Goal: Book appointment/travel/reservation

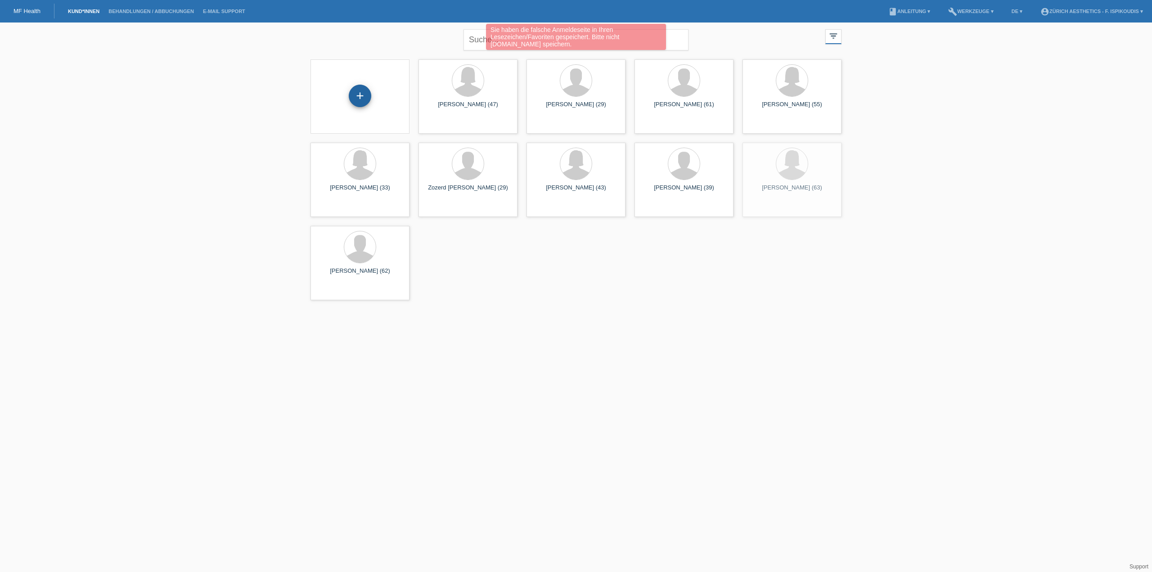
click at [364, 86] on div "+" at bounding box center [360, 96] width 22 height 22
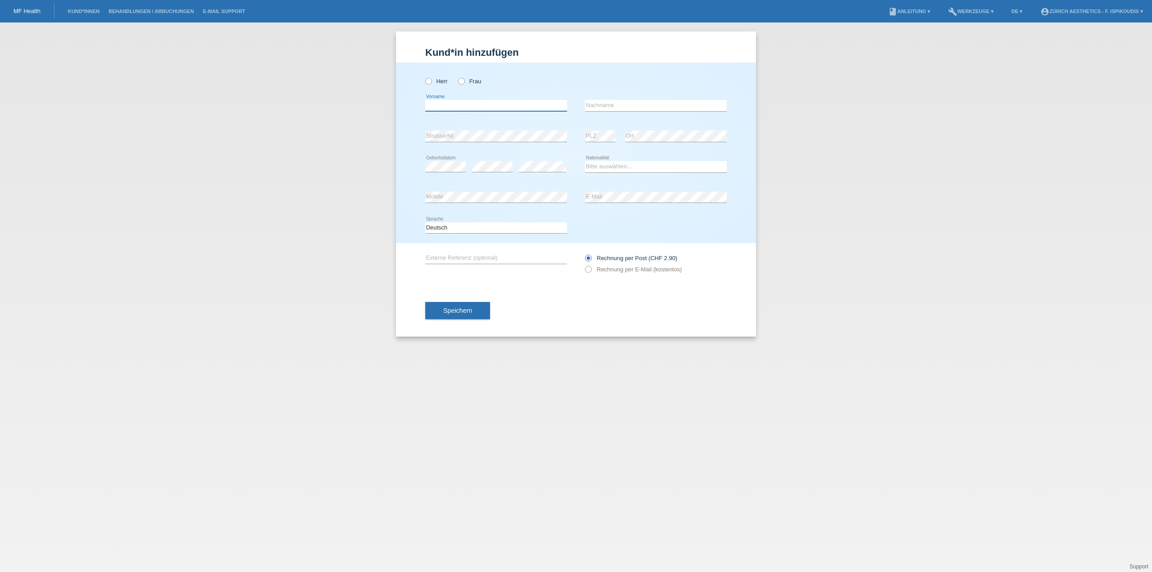
drag, startPoint x: 452, startPoint y: 104, endPoint x: 451, endPoint y: 98, distance: 6.4
click at [453, 104] on input "text" at bounding box center [496, 105] width 142 height 11
click at [433, 78] on label "Herr" at bounding box center [436, 81] width 22 height 7
click at [431, 78] on input "Herr" at bounding box center [428, 81] width 6 height 6
radio input "true"
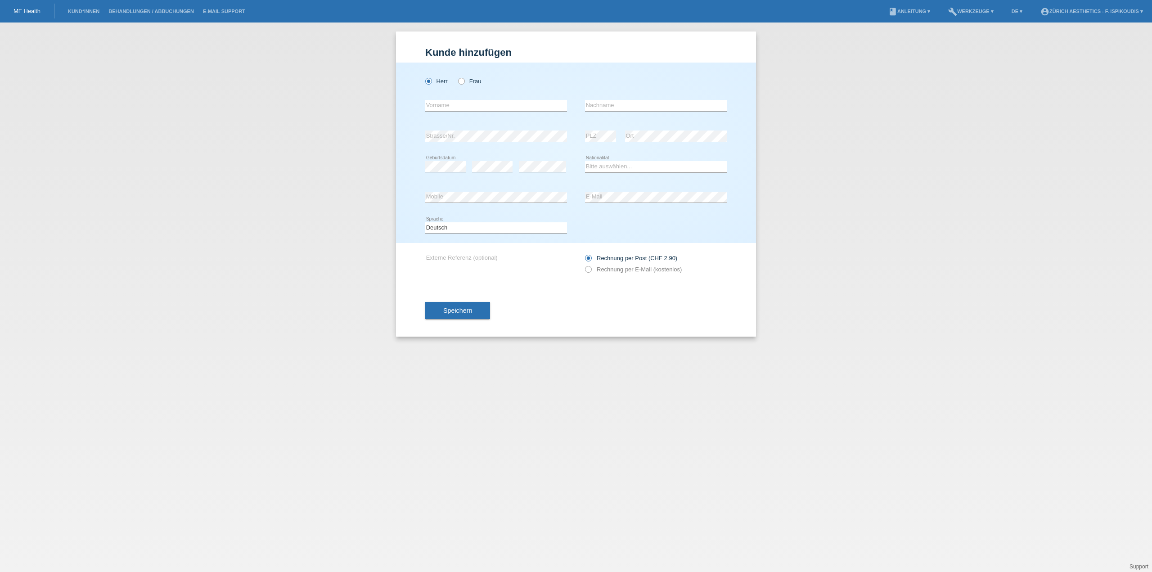
click at [444, 97] on div "error Vorname" at bounding box center [496, 105] width 142 height 31
click at [445, 106] on input "text" at bounding box center [496, 105] width 142 height 11
type input "David"
type input "Acai"
click at [633, 160] on div "Bitte auswählen... Schweiz Deutschland Liechtenstein Österreich ------------ Af…" at bounding box center [656, 167] width 142 height 31
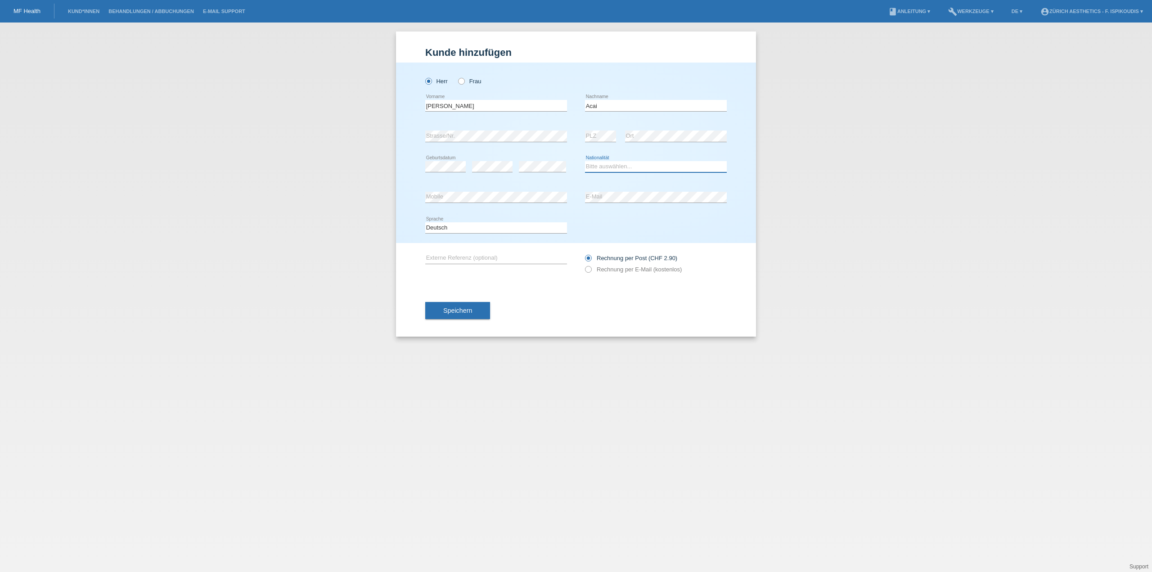
click at [633, 161] on select "Bitte auswählen... Schweiz Deutschland Liechtenstein Österreich ------------ Af…" at bounding box center [656, 166] width 142 height 11
select select "BA"
click at [585, 161] on select "Bitte auswählen... Schweiz Deutschland Liechtenstein Österreich ------------ Af…" at bounding box center [656, 166] width 142 height 11
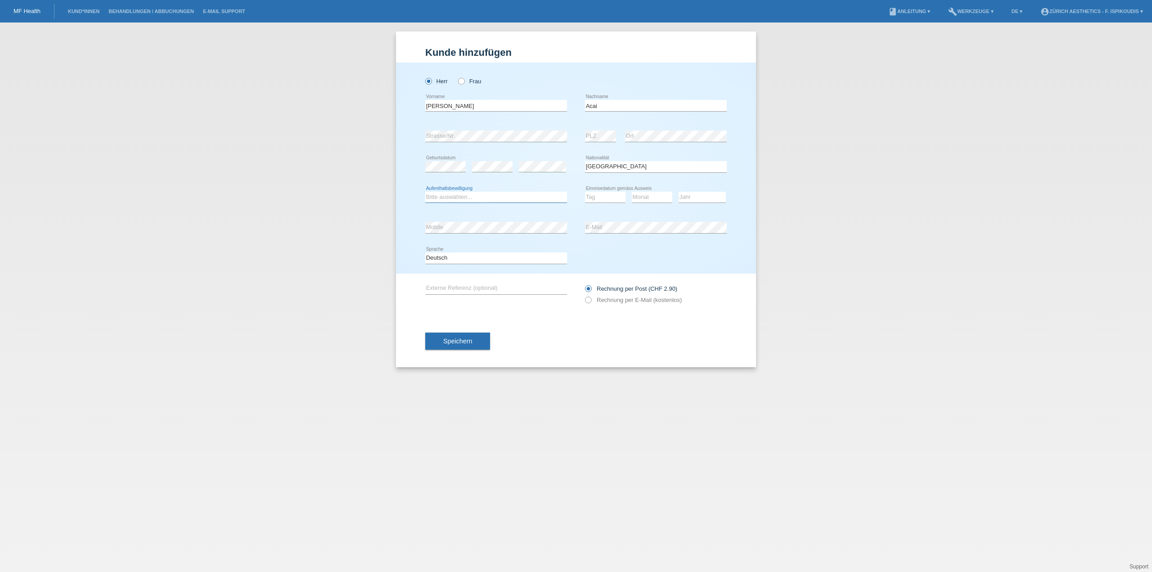
click at [492, 192] on select "Bitte auswählen... C B B - Flüchtlingsstatus Andere" at bounding box center [496, 197] width 142 height 11
select select "C"
click at [425, 192] on select "Bitte auswählen... C B B - Flüchtlingsstatus Andere" at bounding box center [496, 197] width 142 height 11
click at [616, 193] on select "Tag 01 02 03 04 05 06 07 08 09 10 11" at bounding box center [605, 197] width 40 height 11
drag, startPoint x: 701, startPoint y: 196, endPoint x: 699, endPoint y: 201, distance: 5.3
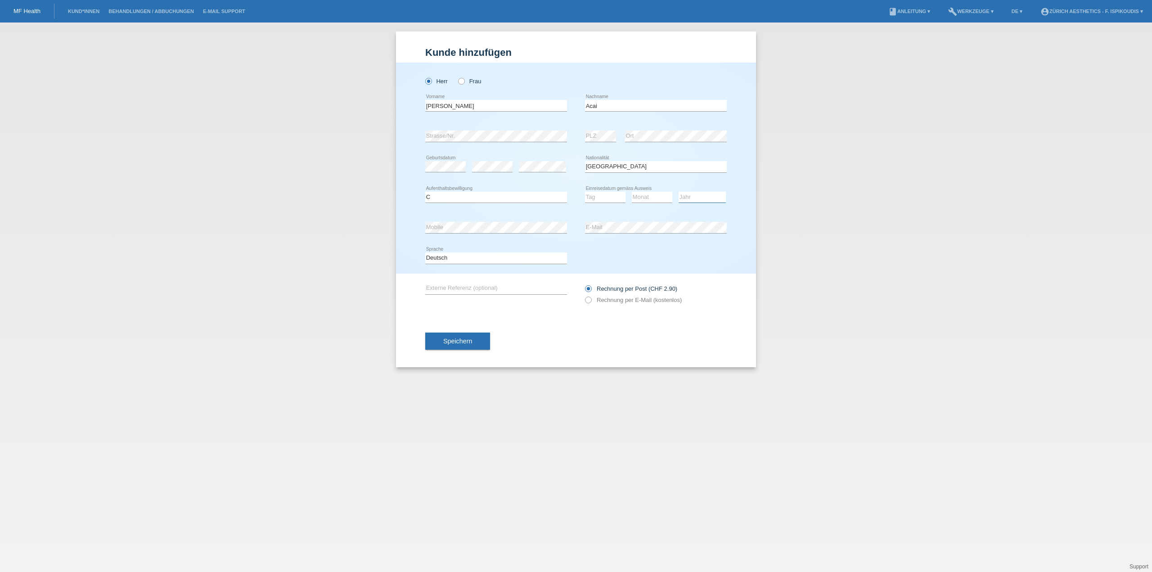
click at [701, 196] on select "Jahr 2025 2024 2023 2022 2021 2020 2019 2018 2017 2016 2015 2014 2013 2012 2011…" at bounding box center [701, 197] width 47 height 11
select select "2014"
click at [678, 192] on select "Jahr 2025 2024 2023 2022 2021 2020 2019 2018 2017 2016 2015 2014 2013 2012 2011…" at bounding box center [701, 197] width 47 height 11
click at [647, 199] on select "Monat 01 02 03 04 05 06 07 08 09 10 11" at bounding box center [652, 197] width 40 height 11
select select "04"
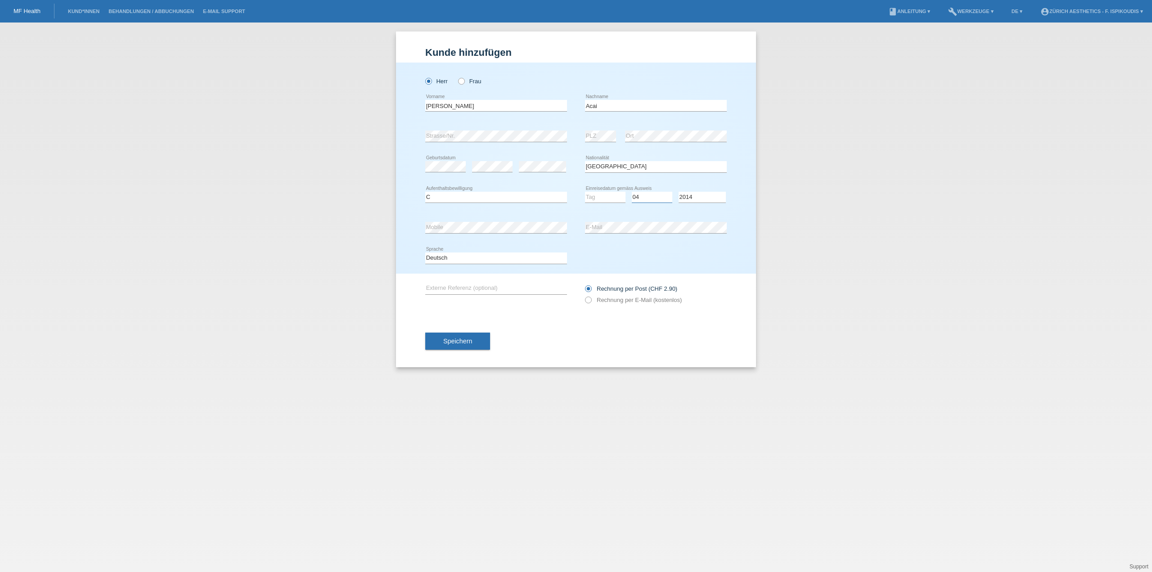
click at [632, 192] on select "Monat 01 02 03 04 05 06 07 08 09 10 11" at bounding box center [652, 197] width 40 height 11
click at [607, 198] on select "Tag 01 02 03 04 05 06 07 08 09 10 11" at bounding box center [605, 197] width 40 height 11
select select "02"
click at [585, 192] on select "Tag 01 02 03 04 05 06 07 08 09 10 11" at bounding box center [605, 197] width 40 height 11
click at [487, 234] on div "error Mobile" at bounding box center [496, 227] width 142 height 31
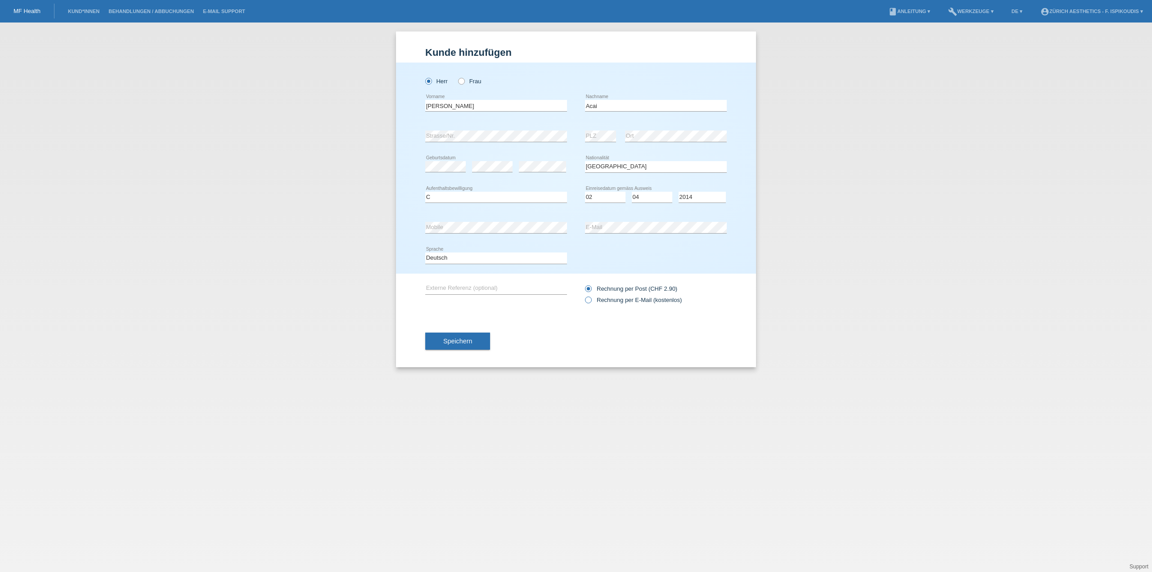
click at [629, 299] on label "Rechnung per E-Mail (kostenlos)" at bounding box center [633, 299] width 97 height 7
click at [591, 299] on input "Rechnung per E-Mail (kostenlos)" at bounding box center [588, 301] width 6 height 11
radio input "true"
click at [466, 332] on button "Speichern" at bounding box center [457, 340] width 65 height 17
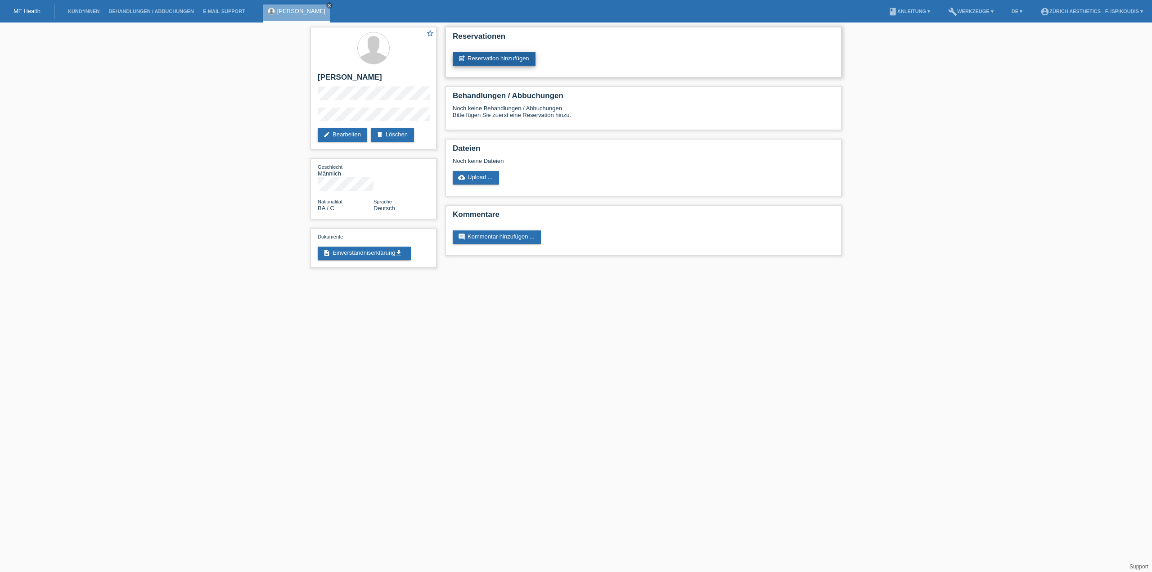
click at [498, 56] on link "post_add Reservation hinzufügen" at bounding box center [494, 58] width 83 height 13
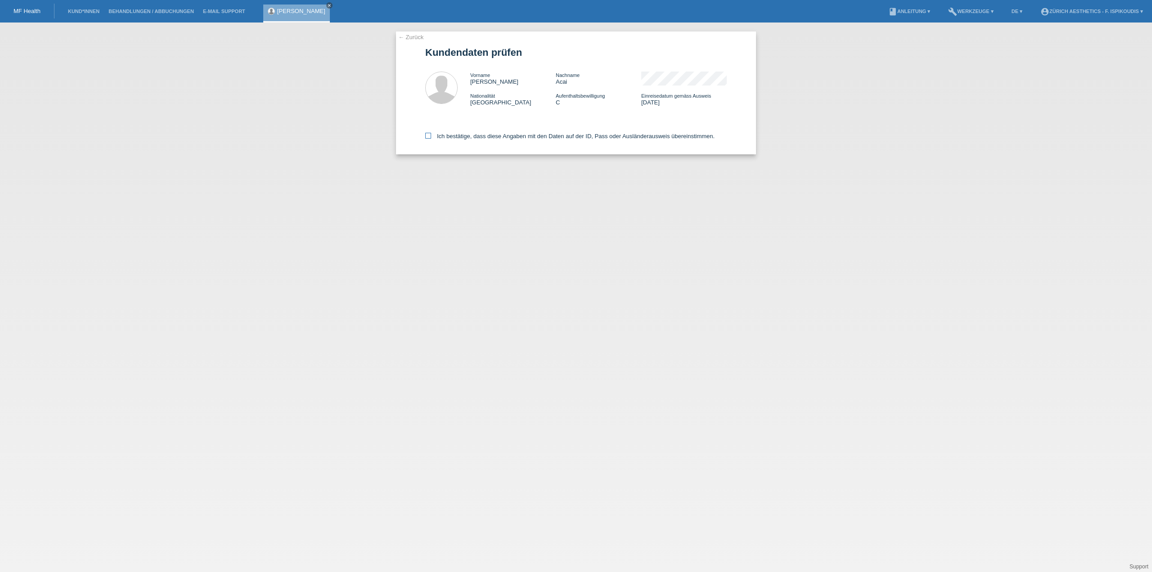
click at [443, 137] on label "Ich bestätige, dass diese Angaben mit den Daten auf der ID, Pass oder Ausländer…" at bounding box center [569, 136] width 289 height 7
click at [431, 137] on input "Ich bestätige, dass diese Angaben mit den Daten auf der ID, Pass oder Ausländer…" at bounding box center [428, 136] width 6 height 6
checkbox input "true"
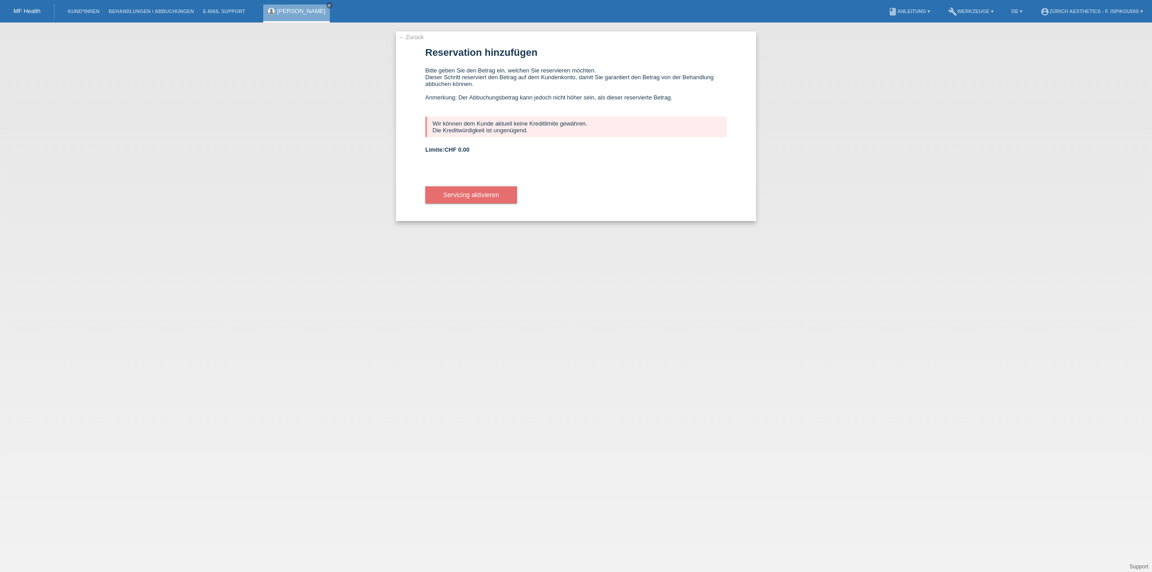
drag, startPoint x: 542, startPoint y: 128, endPoint x: 532, endPoint y: 126, distance: 10.1
click at [532, 126] on div "Wir können dem Kunde aktuell keine Kreditlimite gewähren. Die Kreditwürdigkeit …" at bounding box center [575, 127] width 301 height 21
click at [548, 130] on div "Wir können dem Kunde aktuell keine Kreditlimite gewähren. Die Kreditwürdigkeit …" at bounding box center [575, 127] width 301 height 21
click at [547, 131] on div "Wir können dem Kunde aktuell keine Kreditlimite gewähren. Die Kreditwürdigkeit …" at bounding box center [575, 127] width 301 height 21
click at [609, 137] on div "Wir können dem Kunde aktuell keine Kreditlimite gewähren. Die Kreditwürdigkeit …" at bounding box center [575, 127] width 301 height 21
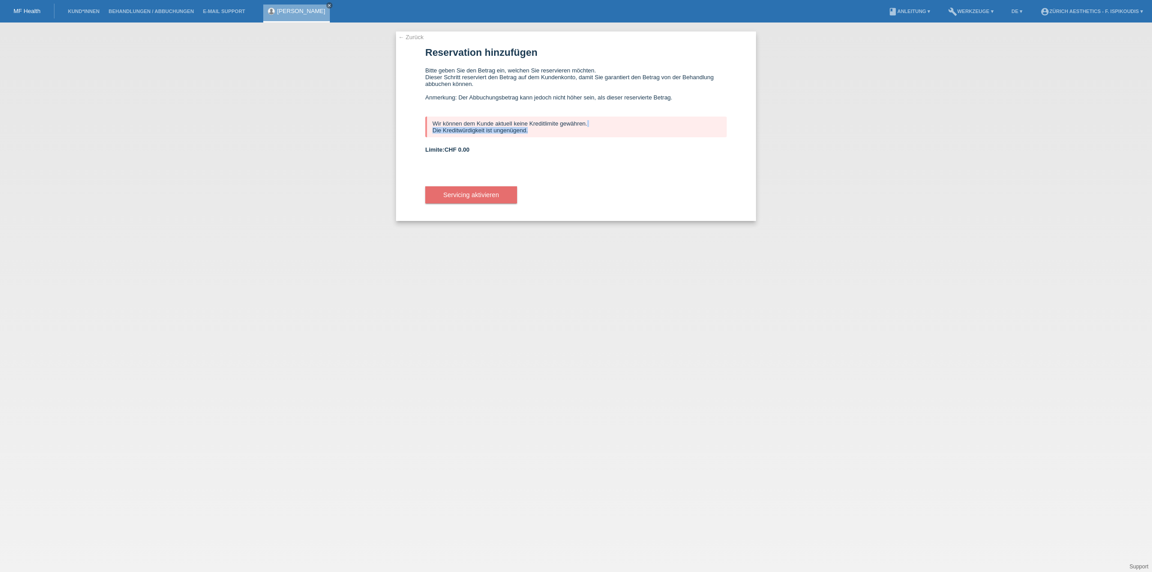
click at [557, 134] on div "Wir können dem Kunde aktuell keine Kreditlimite gewähren. Die Kreditwürdigkeit …" at bounding box center [575, 127] width 301 height 21
click at [414, 39] on link "← Zurück" at bounding box center [410, 37] width 25 height 7
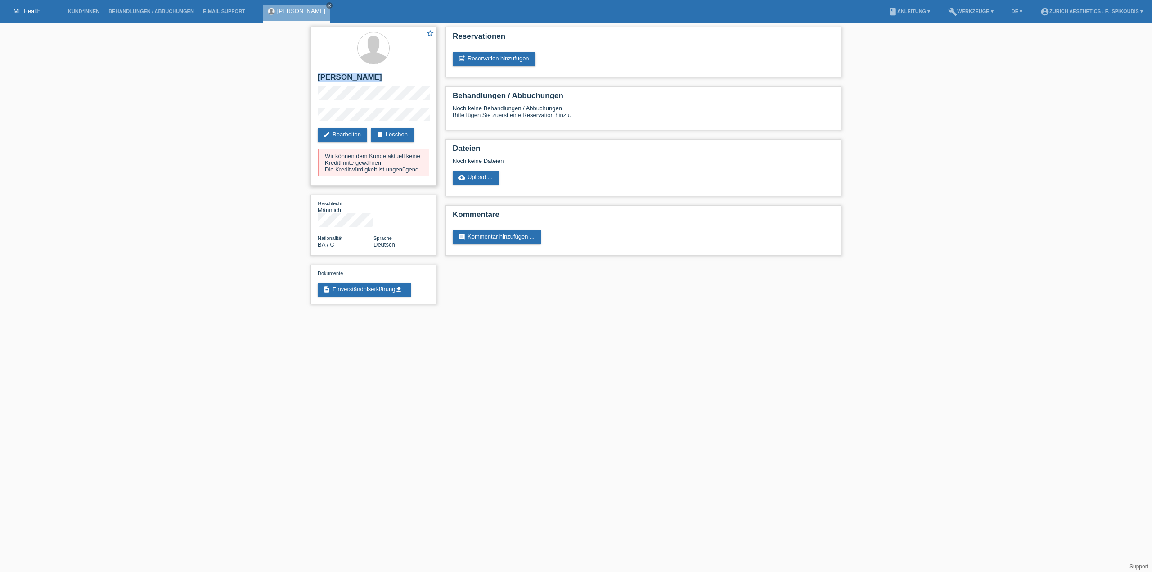
drag, startPoint x: 371, startPoint y: 101, endPoint x: 319, endPoint y: 76, distance: 57.5
click at [317, 75] on div "star_border [PERSON_NAME] edit Bearbeiten delete Löschen Wir können dem Kunde a…" at bounding box center [373, 106] width 126 height 159
click at [319, 76] on h2 "[PERSON_NAME]" at bounding box center [374, 79] width 112 height 13
click at [401, 98] on div "star_border [PERSON_NAME] edit Bearbeiten delete Löschen Wir können dem Kunde a…" at bounding box center [373, 106] width 126 height 159
drag, startPoint x: 319, startPoint y: 76, endPoint x: 322, endPoint y: 81, distance: 5.2
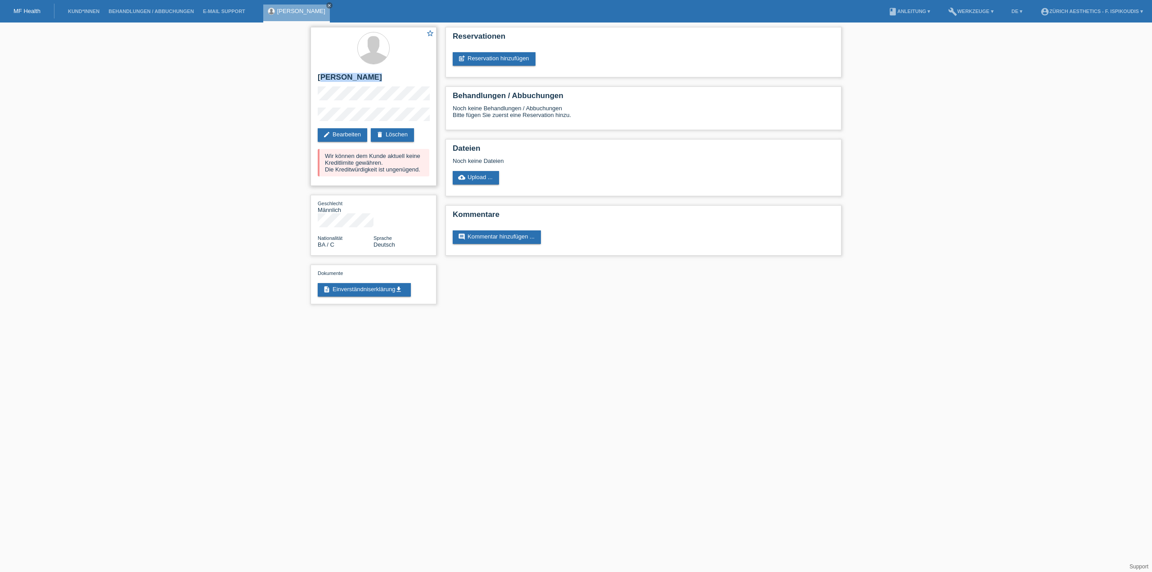
click at [322, 81] on div "star_border [PERSON_NAME] edit Bearbeiten delete Löschen Wir können dem Kunde a…" at bounding box center [373, 106] width 126 height 159
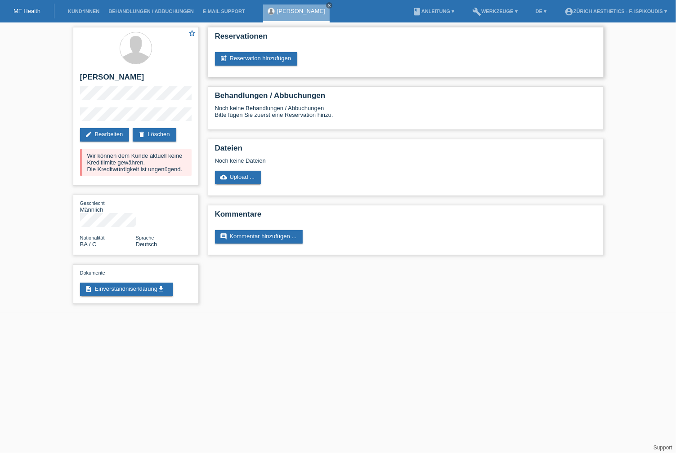
drag, startPoint x: 435, startPoint y: 61, endPoint x: 548, endPoint y: 59, distance: 113.8
click at [435, 61] on div "post_add Reservation hinzufügen" at bounding box center [405, 58] width 381 height 13
